Goal: Transaction & Acquisition: Obtain resource

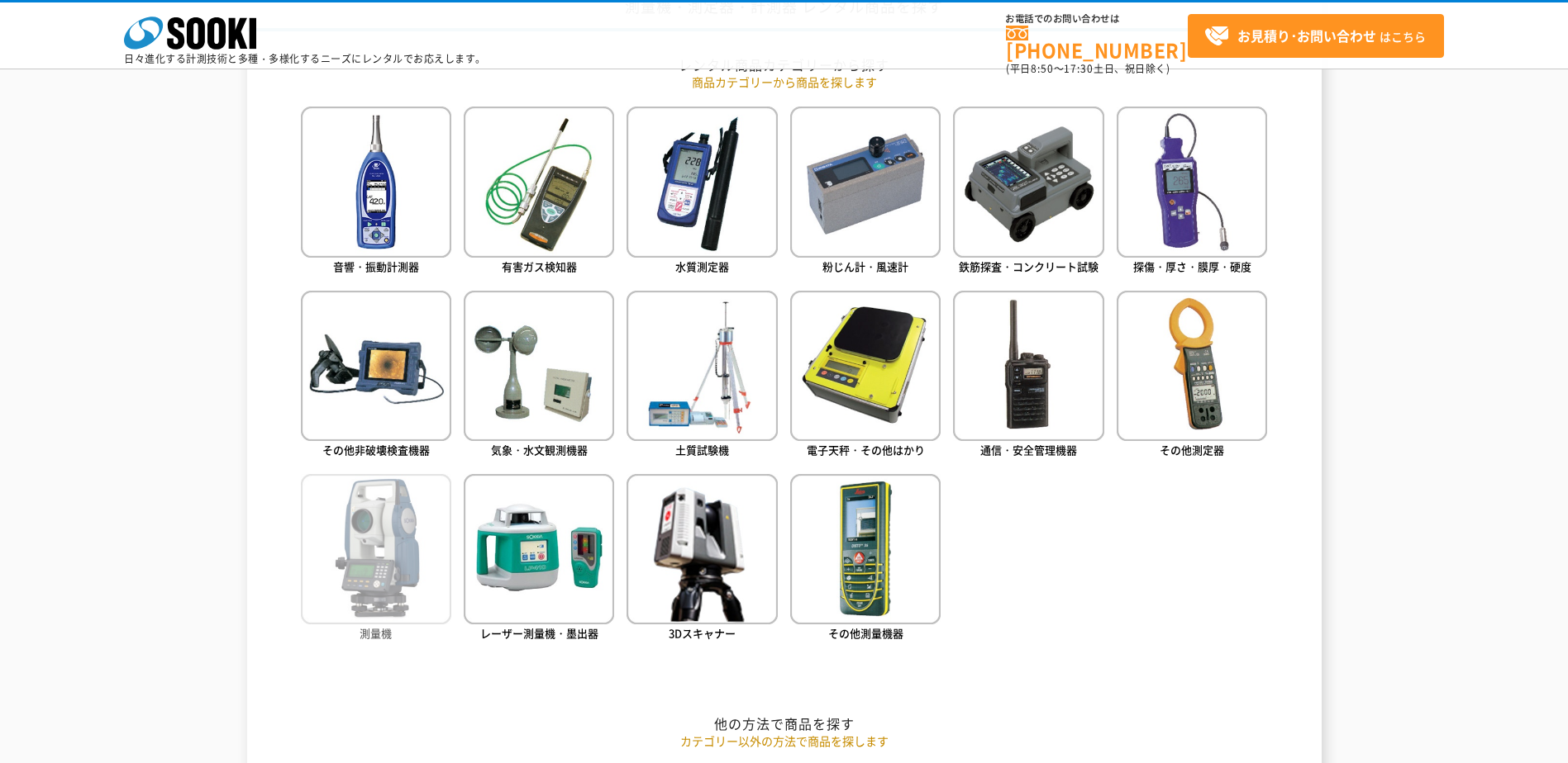
click at [430, 572] on img at bounding box center [375, 549] width 151 height 151
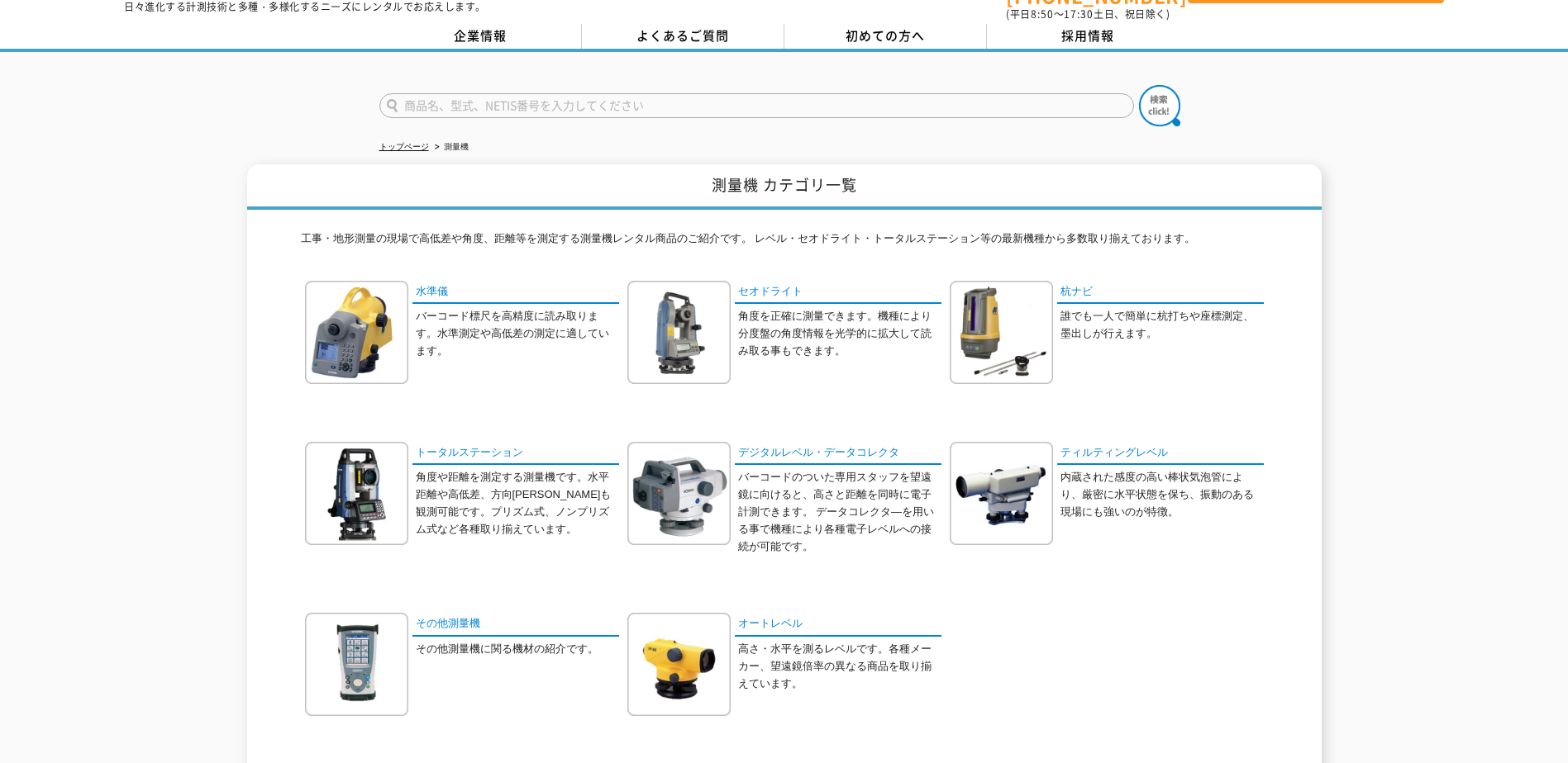
scroll to position [83, 0]
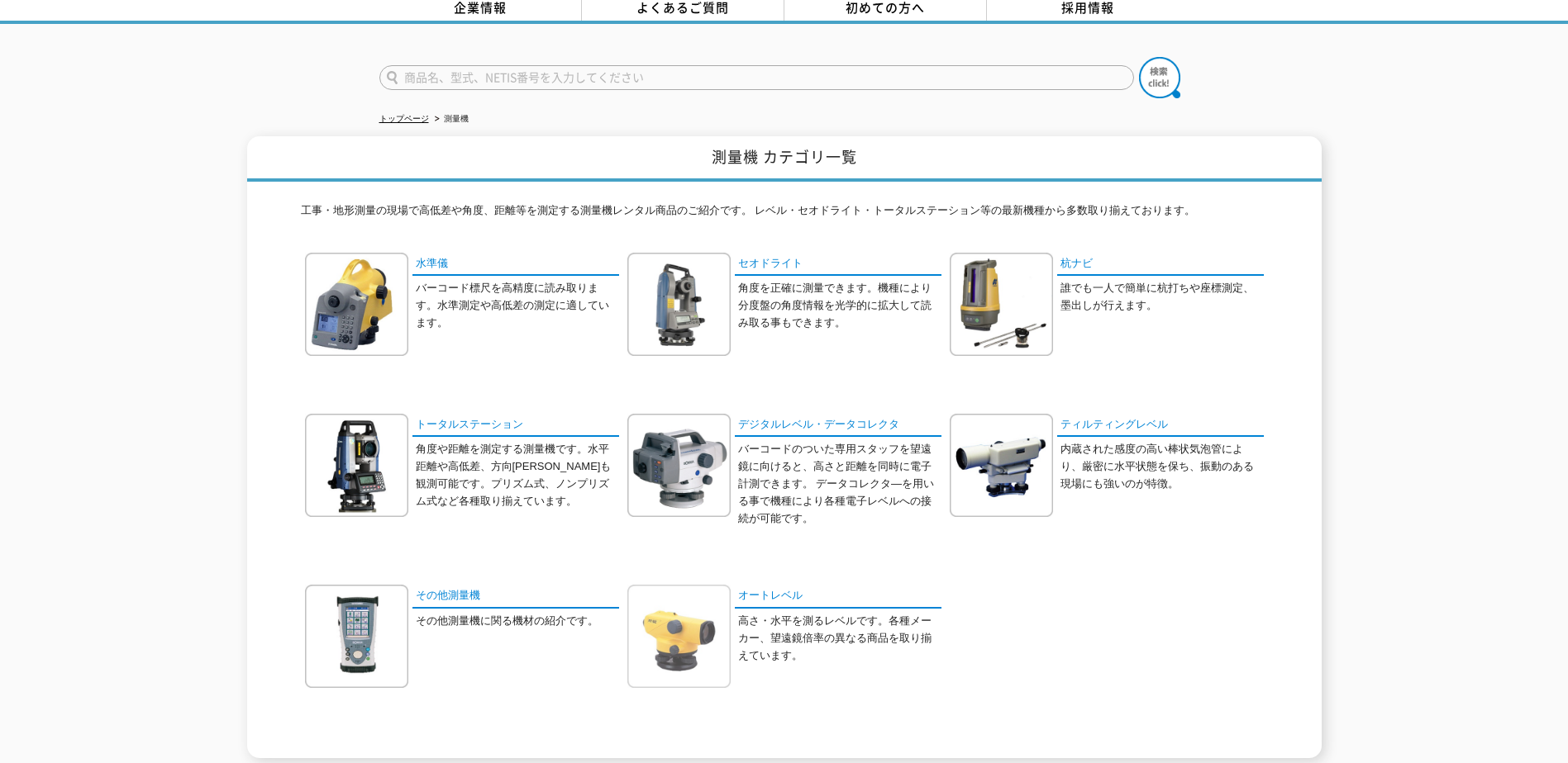
click at [645, 622] on img at bounding box center [678, 637] width 104 height 104
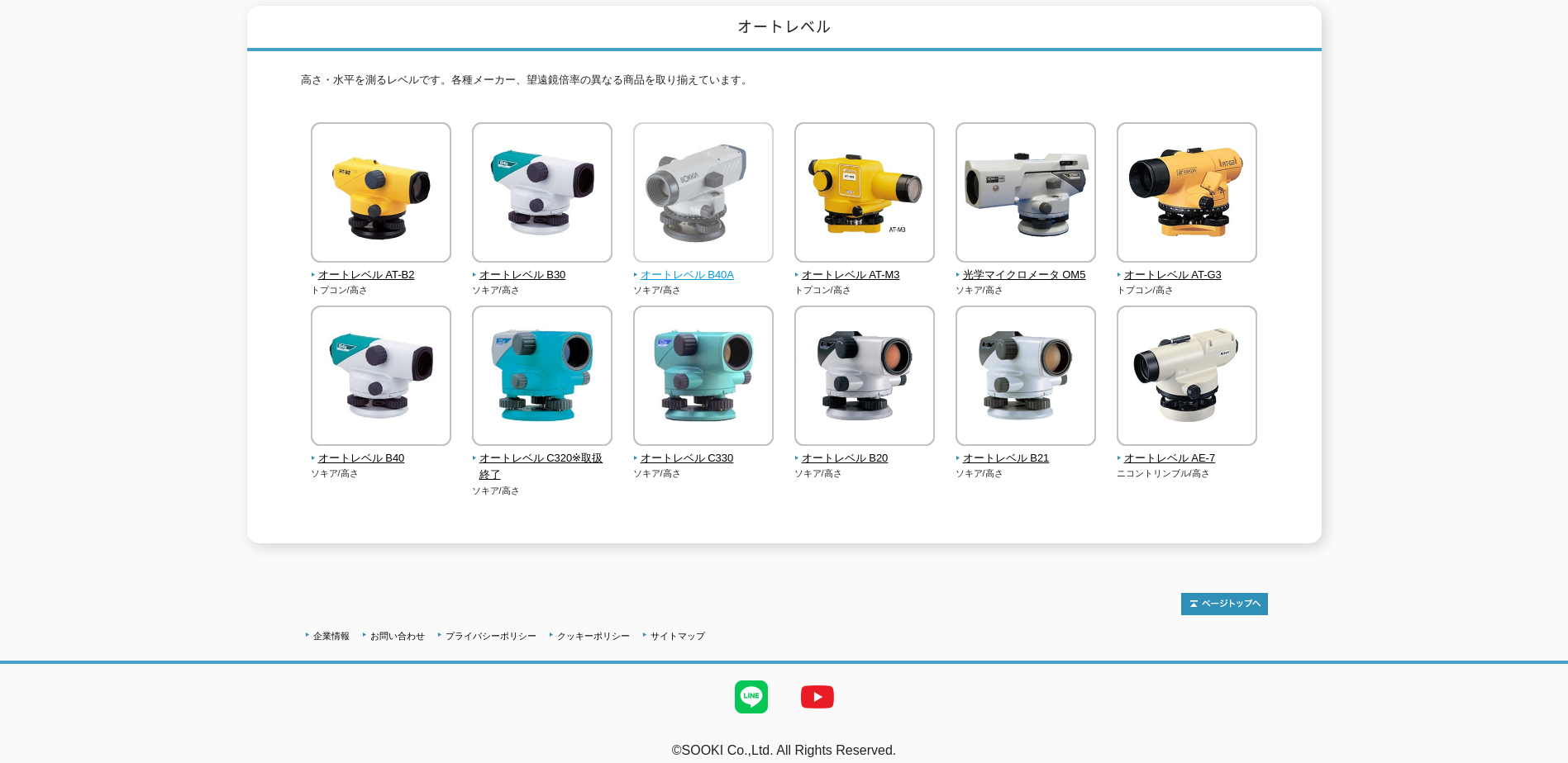
scroll to position [218, 0]
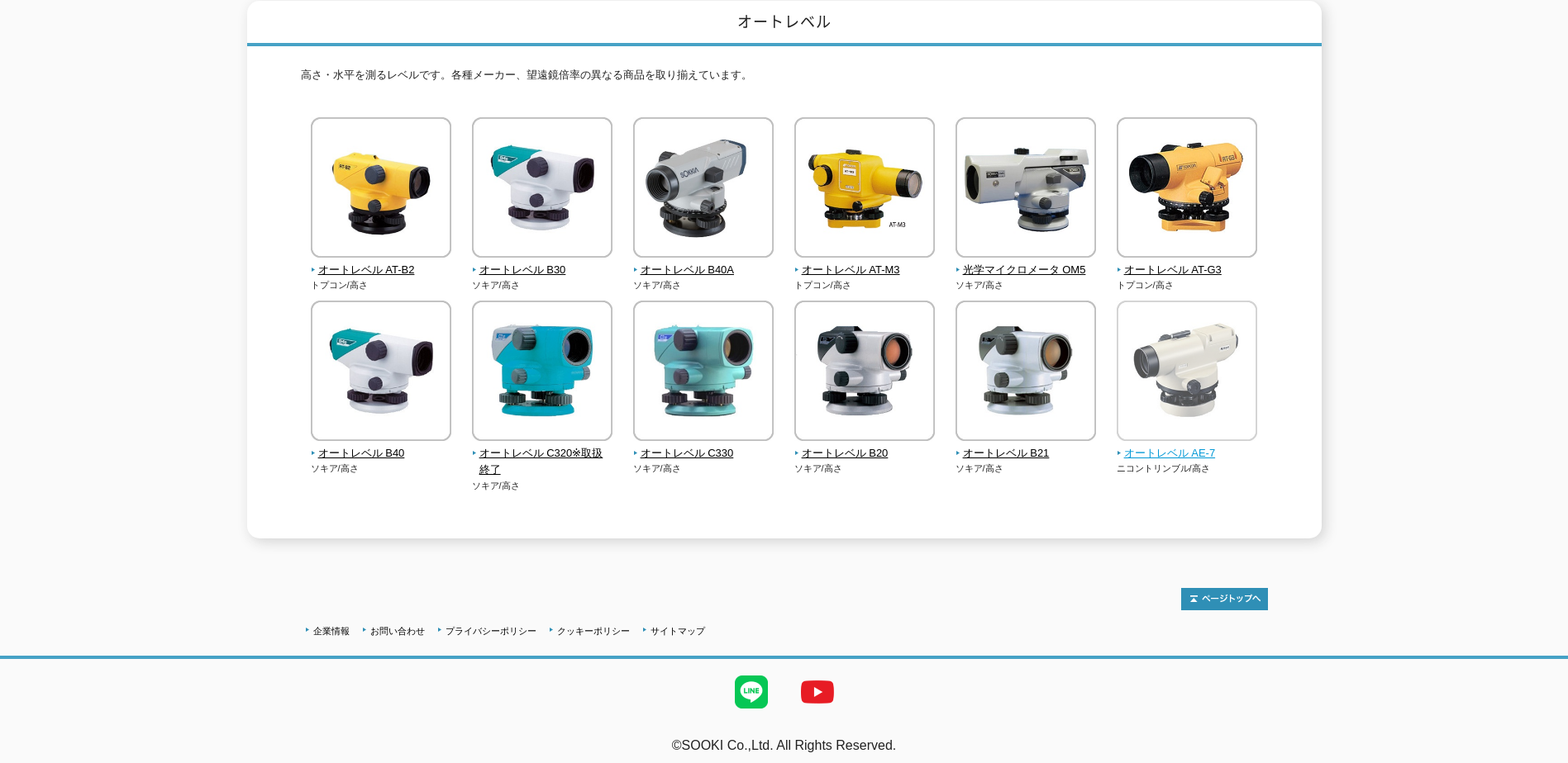
click at [1183, 340] on img at bounding box center [1187, 372] width 141 height 144
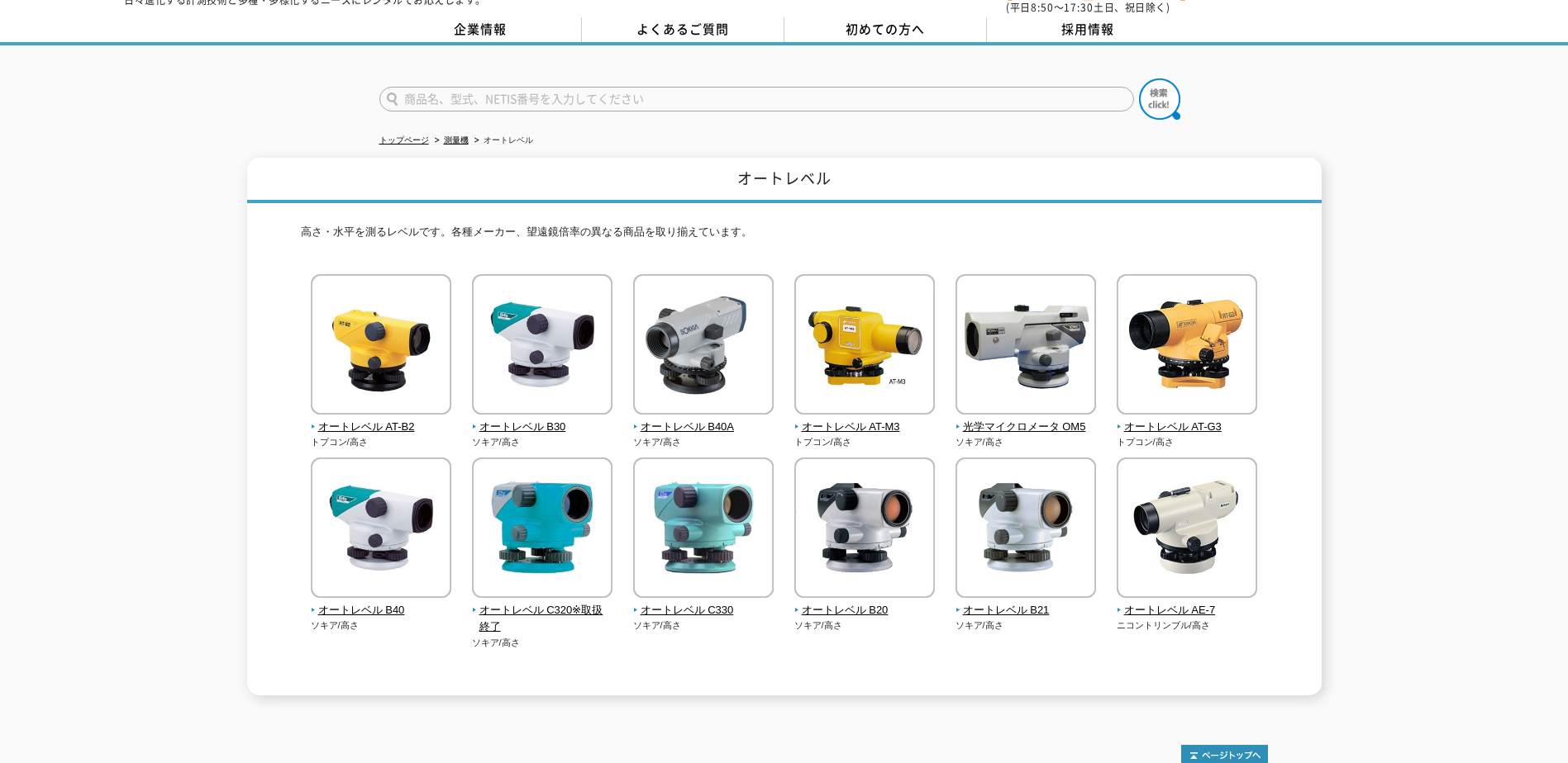
scroll to position [0, 0]
